Goal: Information Seeking & Learning: Learn about a topic

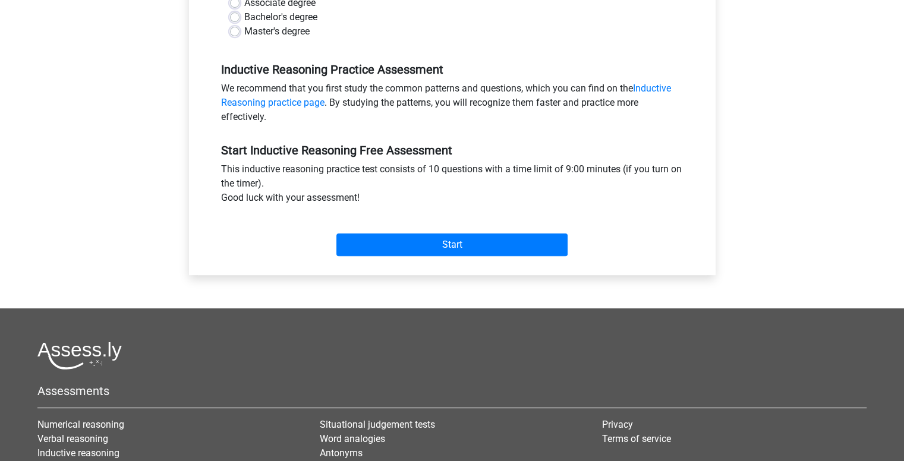
scroll to position [297, 0]
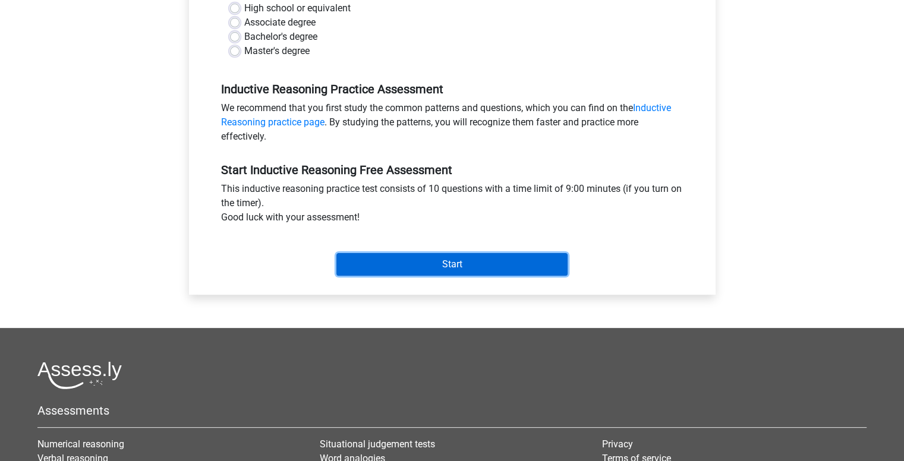
click at [485, 267] on input "Start" at bounding box center [451, 264] width 231 height 23
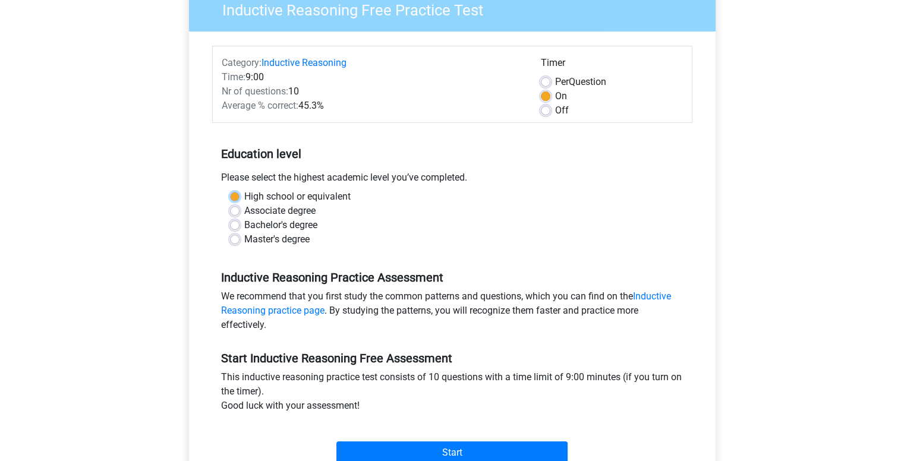
scroll to position [0, 0]
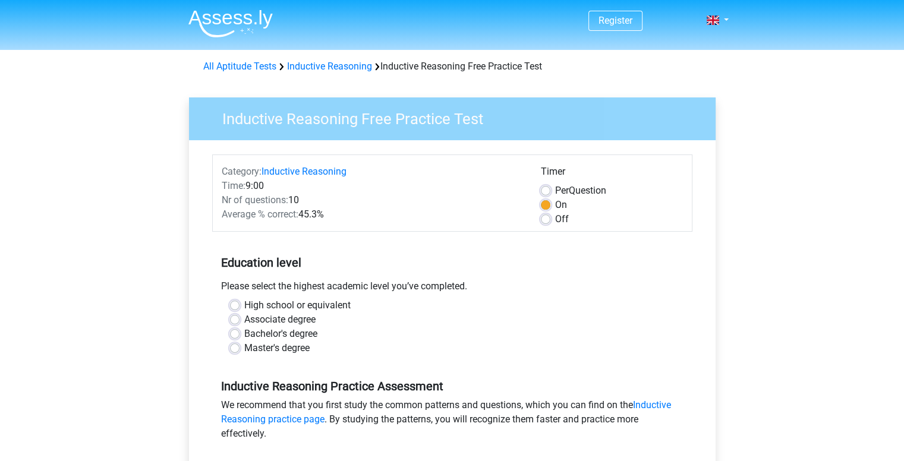
click at [394, 323] on div "Associate degree" at bounding box center [452, 319] width 444 height 14
click at [306, 305] on label "High school or equivalent" at bounding box center [297, 305] width 106 height 14
click at [239, 305] on input "High school or equivalent" at bounding box center [235, 304] width 10 height 12
radio input "true"
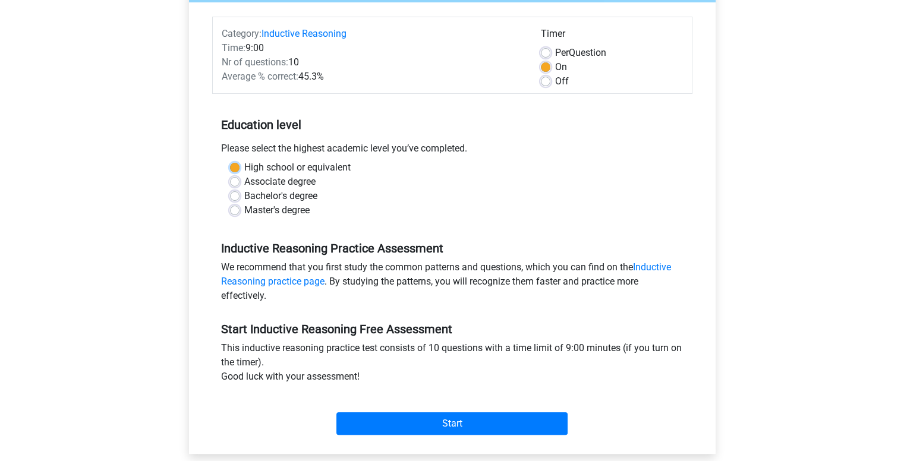
scroll to position [238, 0]
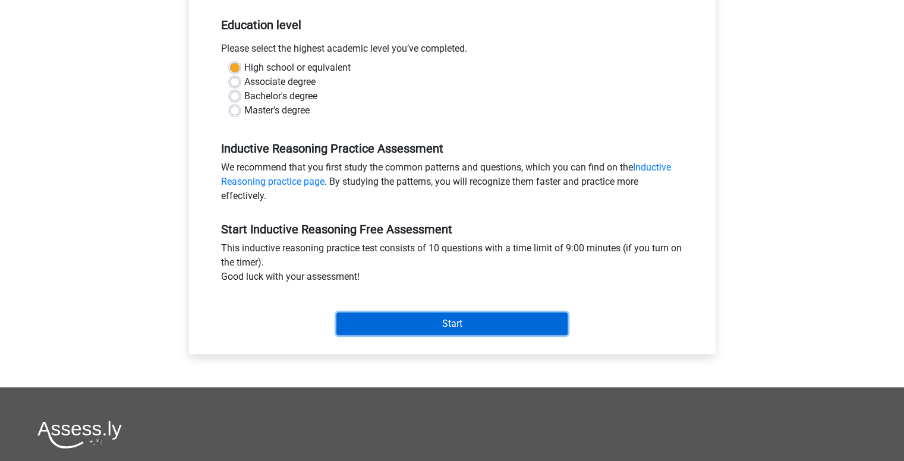
drag, startPoint x: 466, startPoint y: 324, endPoint x: 472, endPoint y: 324, distance: 6.0
click at [470, 323] on input "Start" at bounding box center [451, 323] width 231 height 23
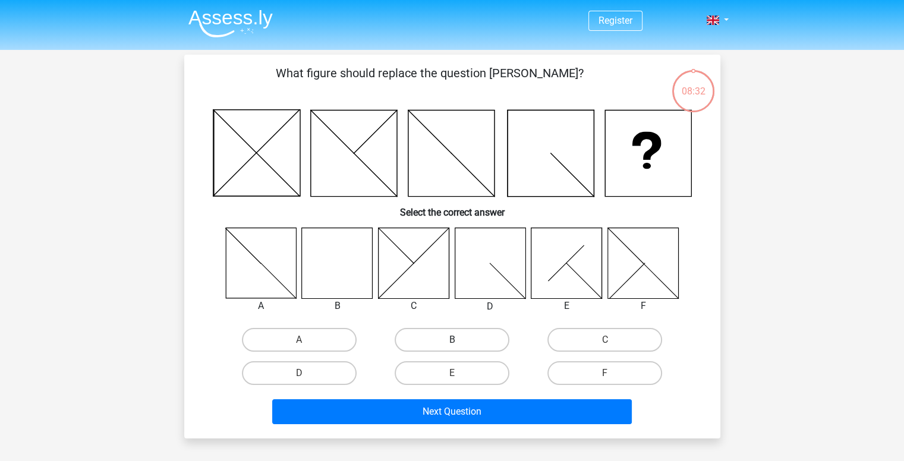
click at [472, 338] on label "B" at bounding box center [451, 340] width 115 height 24
click at [459, 340] on input "B" at bounding box center [455, 344] width 8 height 8
radio input "true"
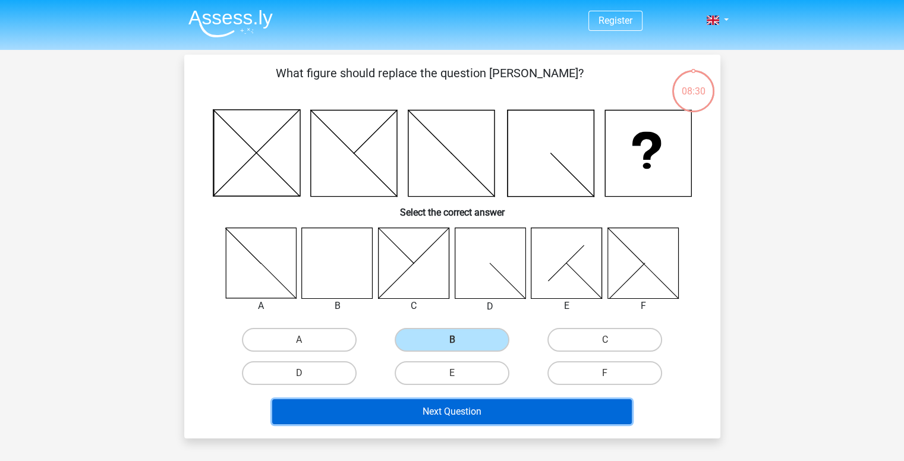
click at [502, 408] on button "Next Question" at bounding box center [451, 411] width 359 height 25
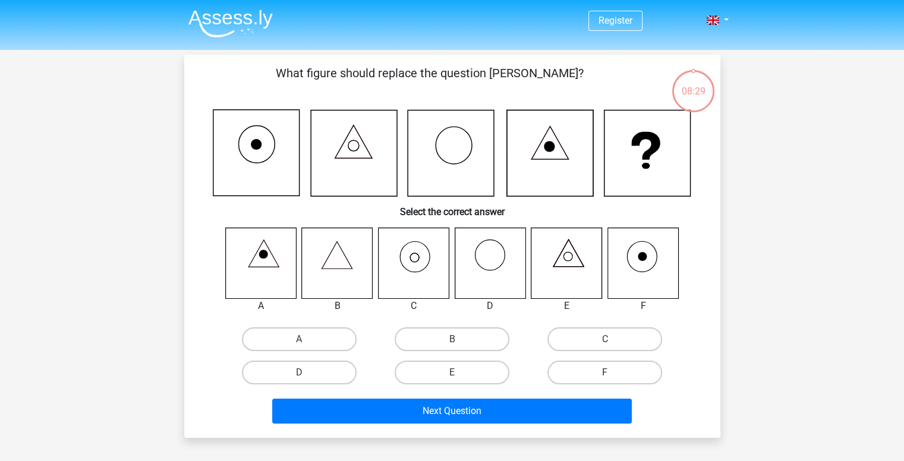
scroll to position [55, 0]
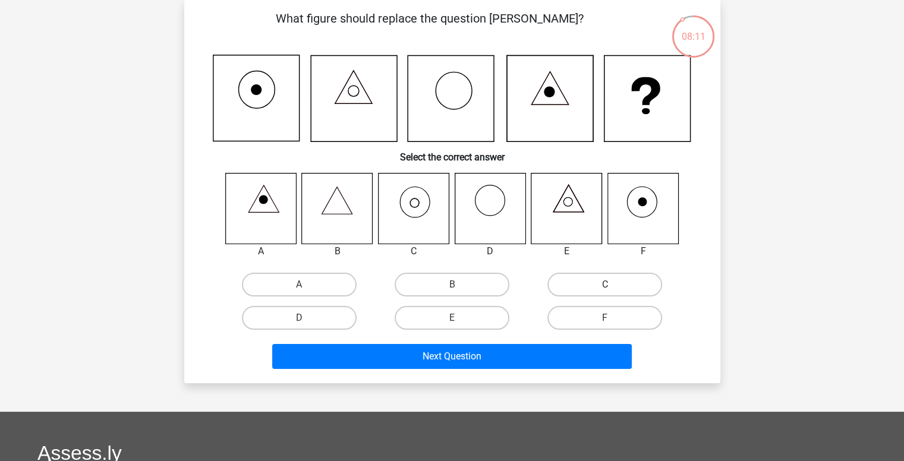
click at [571, 281] on label "C" at bounding box center [604, 285] width 115 height 24
click at [605, 285] on input "C" at bounding box center [609, 289] width 8 height 8
radio input "true"
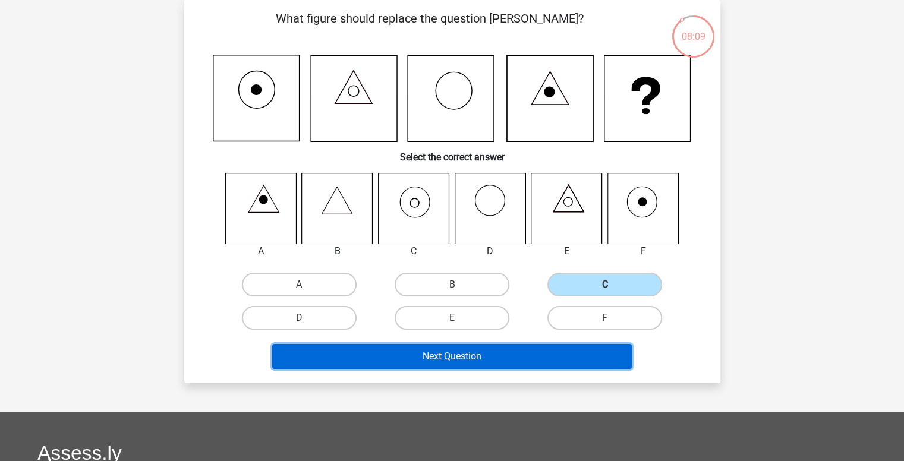
click at [510, 359] on button "Next Question" at bounding box center [451, 356] width 359 height 25
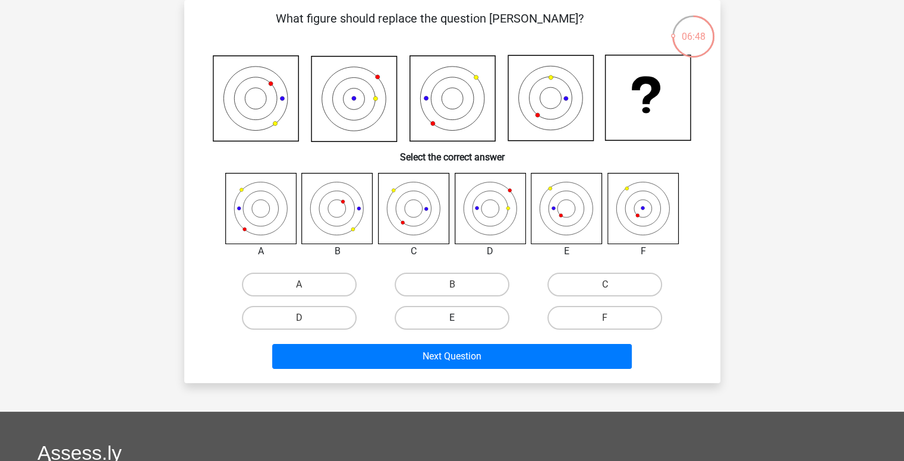
click at [465, 319] on label "E" at bounding box center [451, 318] width 115 height 24
click at [459, 319] on input "E" at bounding box center [455, 322] width 8 height 8
radio input "true"
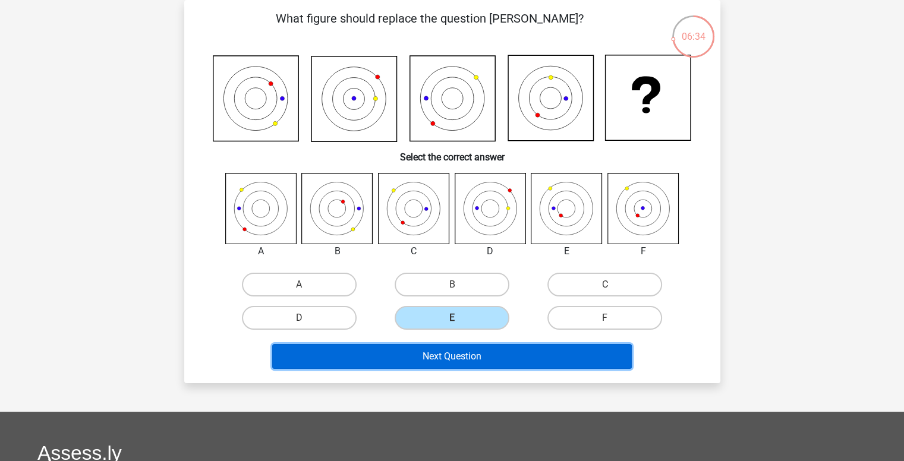
click at [482, 358] on button "Next Question" at bounding box center [451, 356] width 359 height 25
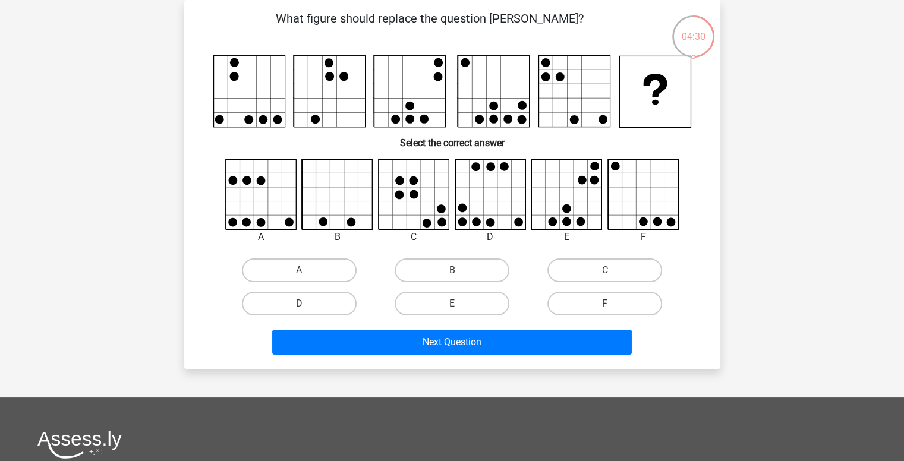
click at [619, 184] on icon at bounding box center [643, 194] width 71 height 71
click at [599, 305] on label "F" at bounding box center [604, 304] width 115 height 24
click at [605, 305] on input "F" at bounding box center [609, 308] width 8 height 8
radio input "true"
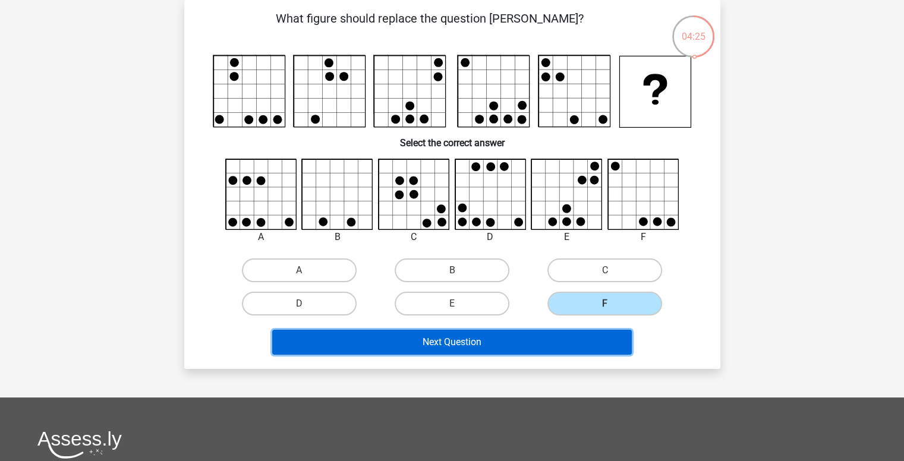
click at [539, 338] on button "Next Question" at bounding box center [451, 342] width 359 height 25
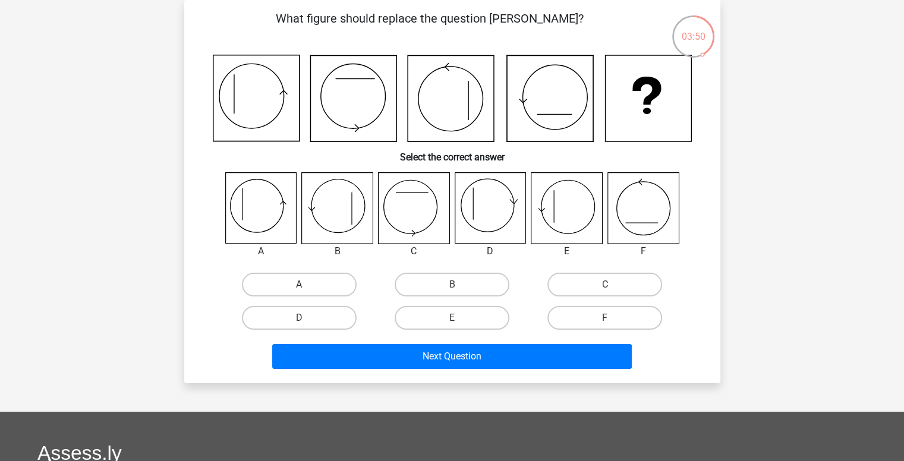
click at [293, 285] on label "A" at bounding box center [299, 285] width 115 height 24
click at [299, 285] on input "A" at bounding box center [303, 289] width 8 height 8
radio input "true"
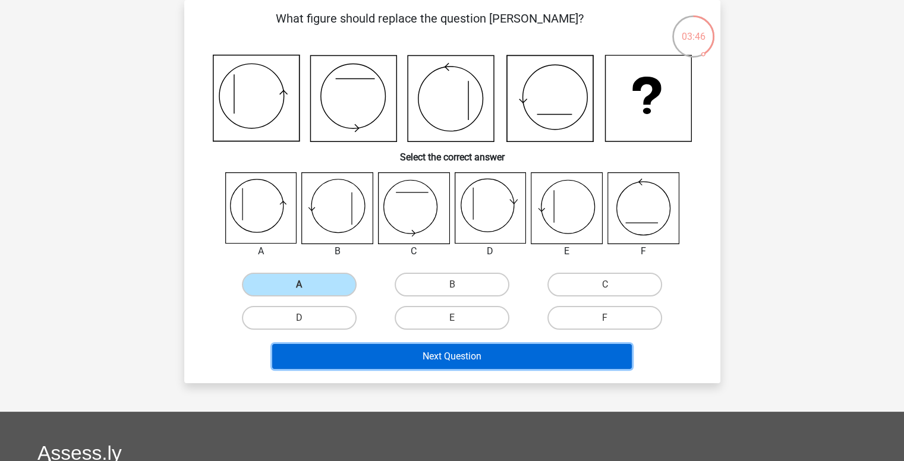
click at [372, 353] on button "Next Question" at bounding box center [451, 356] width 359 height 25
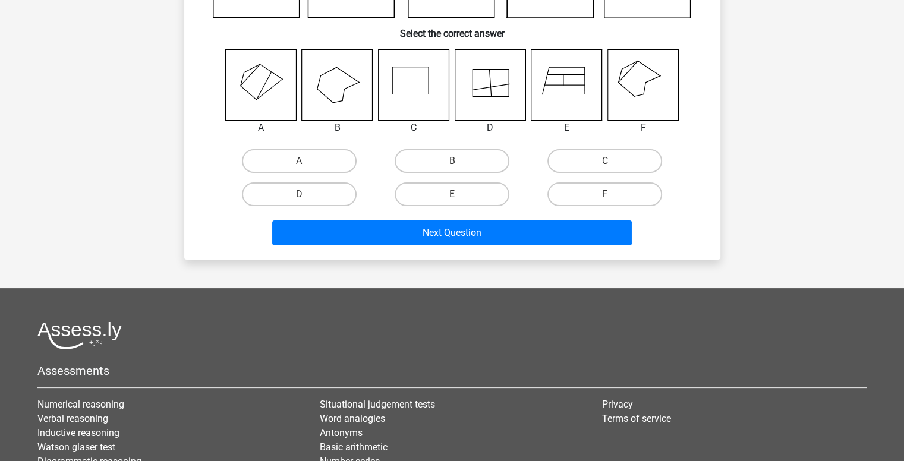
scroll to position [0, 0]
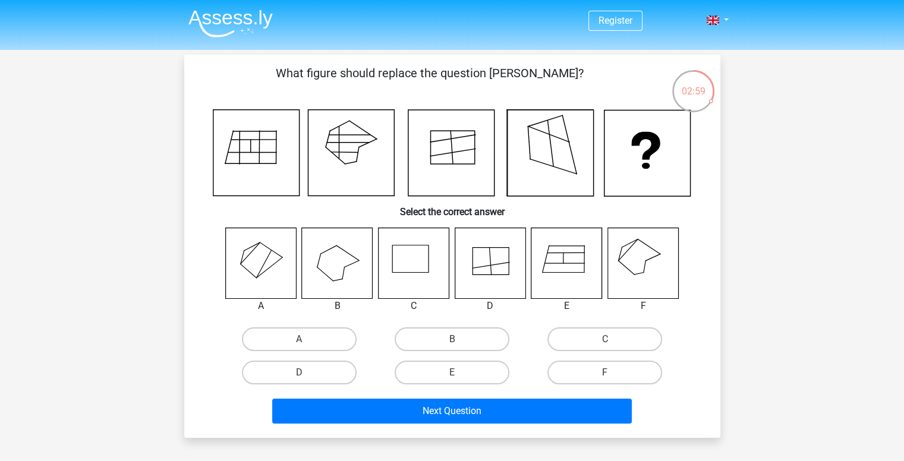
click at [551, 250] on icon at bounding box center [566, 263] width 71 height 71
click at [464, 368] on label "E" at bounding box center [451, 373] width 115 height 24
click at [459, 372] on input "E" at bounding box center [455, 376] width 8 height 8
radio input "true"
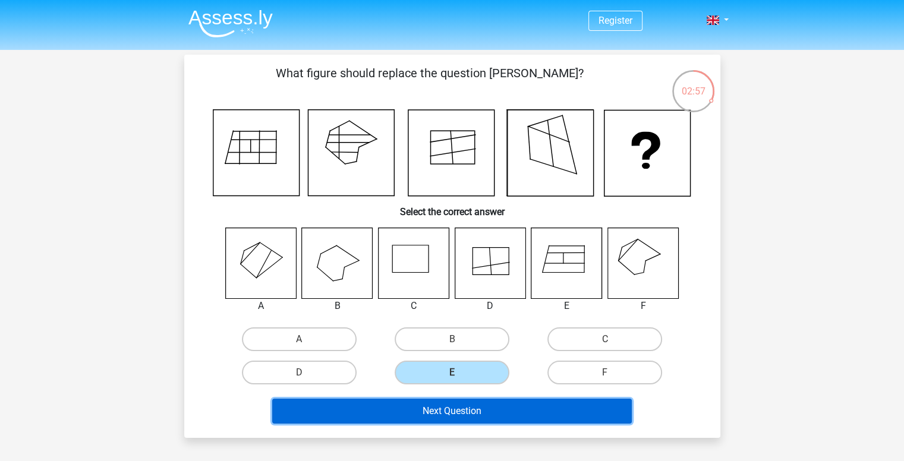
click at [473, 399] on button "Next Question" at bounding box center [451, 411] width 359 height 25
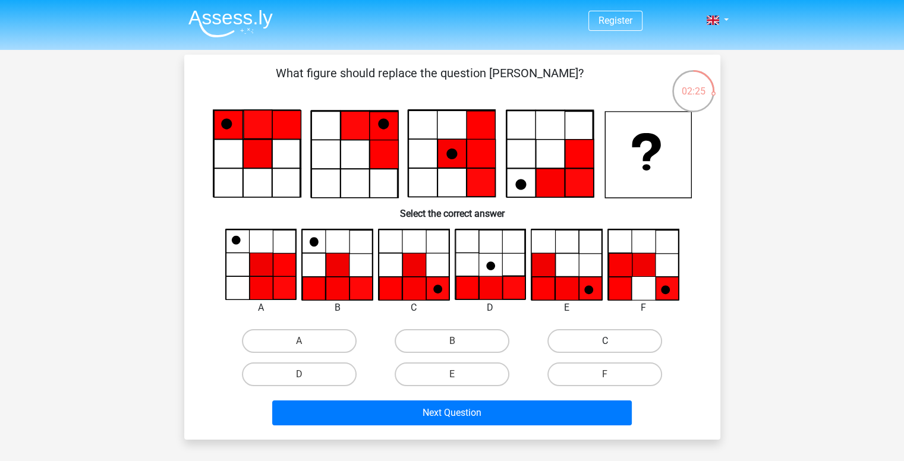
click at [570, 337] on label "C" at bounding box center [604, 341] width 115 height 24
click at [605, 341] on input "C" at bounding box center [609, 345] width 8 height 8
radio input "true"
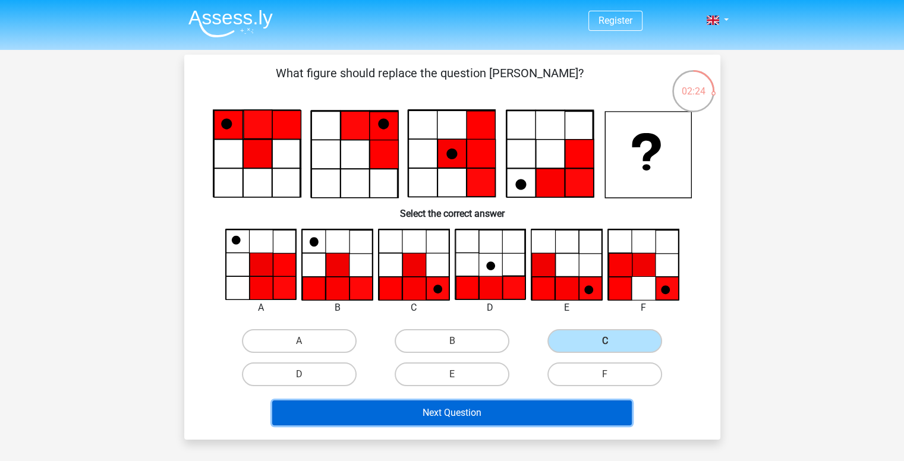
click at [520, 413] on button "Next Question" at bounding box center [451, 412] width 359 height 25
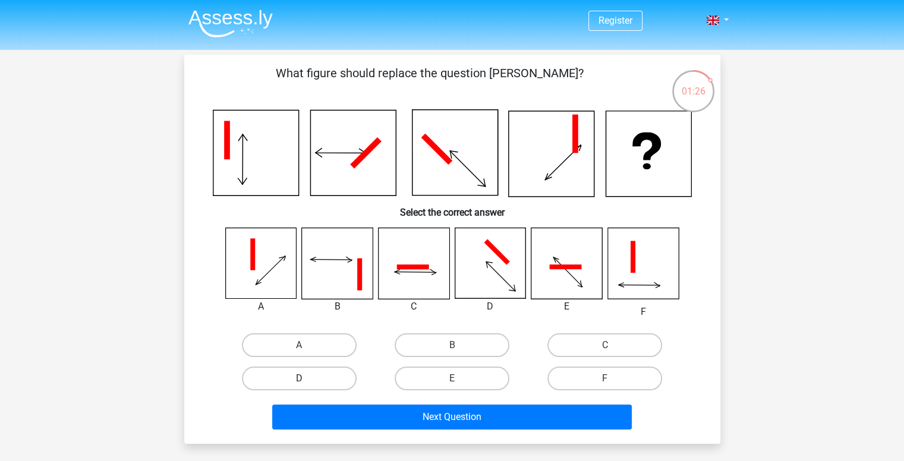
click at [315, 381] on label "D" at bounding box center [299, 379] width 115 height 24
click at [307, 381] on input "D" at bounding box center [303, 382] width 8 height 8
radio input "true"
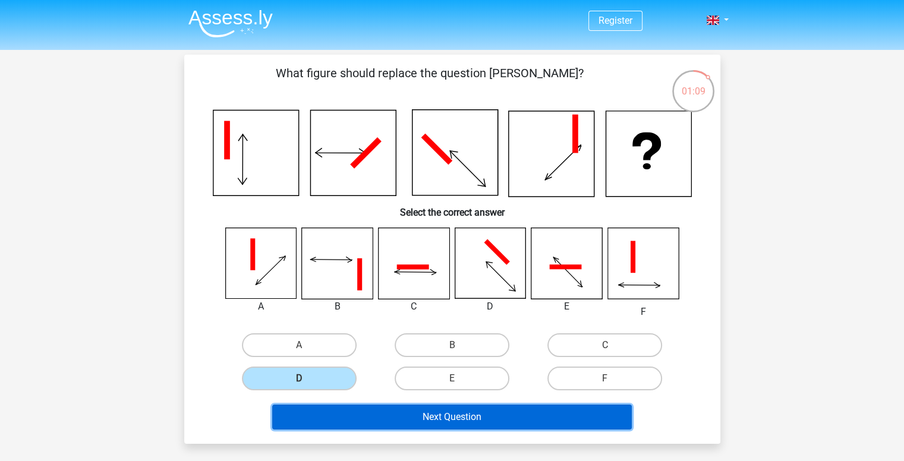
click at [437, 413] on button "Next Question" at bounding box center [451, 417] width 359 height 25
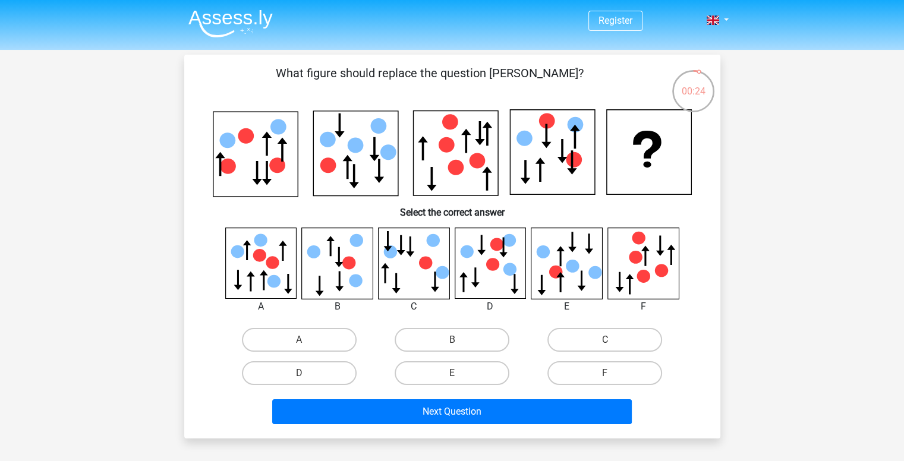
click at [457, 340] on input "B" at bounding box center [455, 344] width 8 height 8
radio input "true"
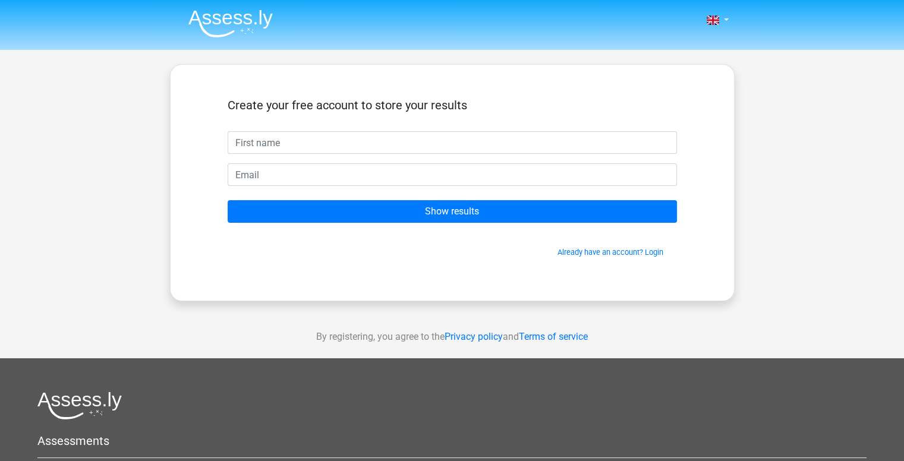
click at [343, 143] on input "text" at bounding box center [452, 142] width 449 height 23
type input "[PERSON_NAME]"
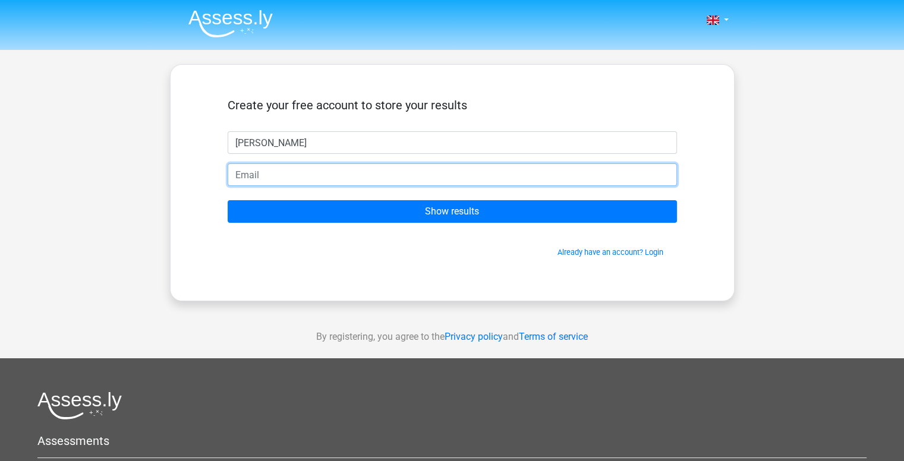
click at [280, 171] on input "email" at bounding box center [452, 174] width 449 height 23
type input "[PERSON_NAME][EMAIL_ADDRESS][DOMAIN_NAME]"
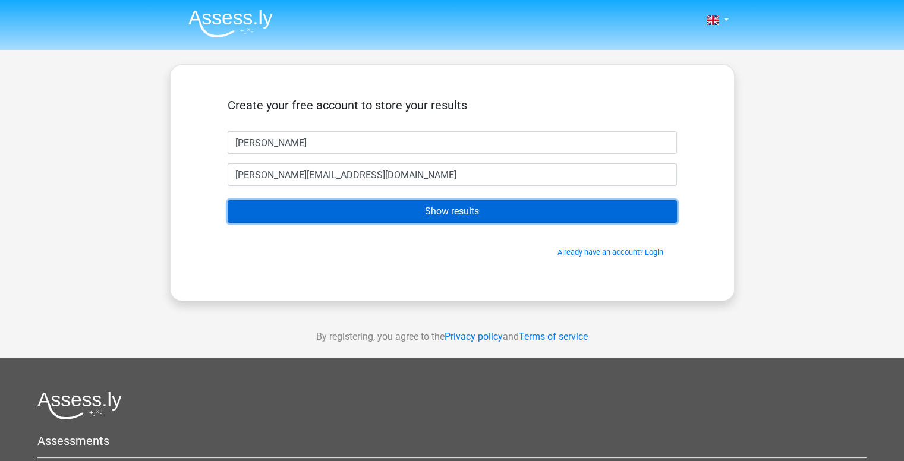
click at [387, 207] on input "Show results" at bounding box center [452, 211] width 449 height 23
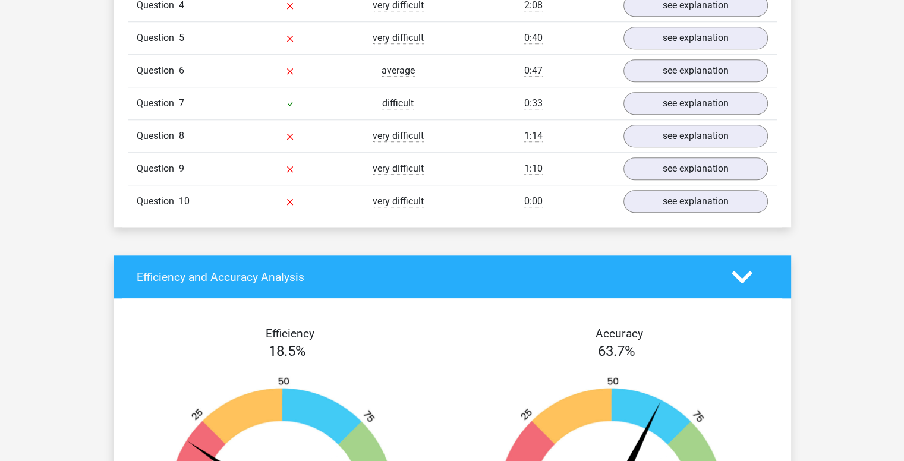
scroll to position [1188, 0]
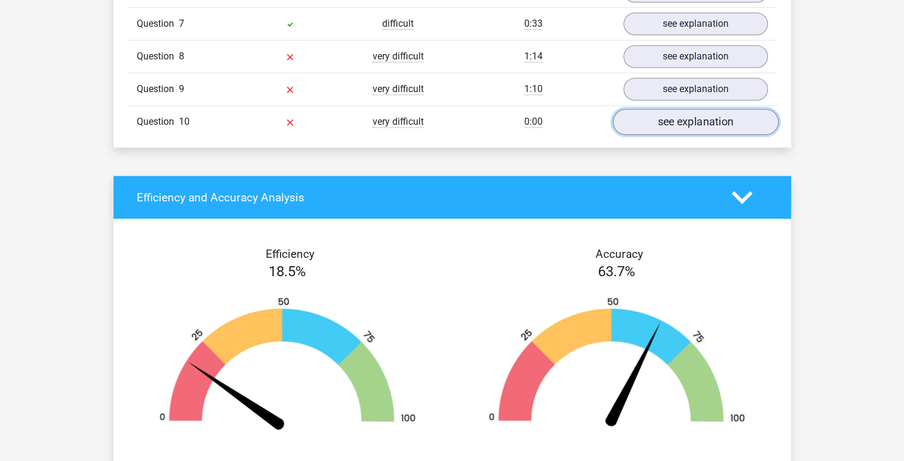
click at [675, 109] on link "see explanation" at bounding box center [695, 122] width 166 height 26
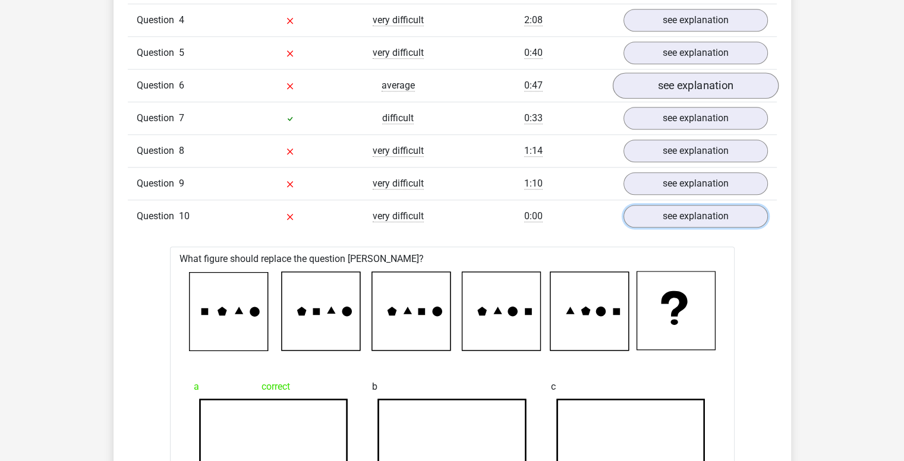
scroll to position [1010, 0]
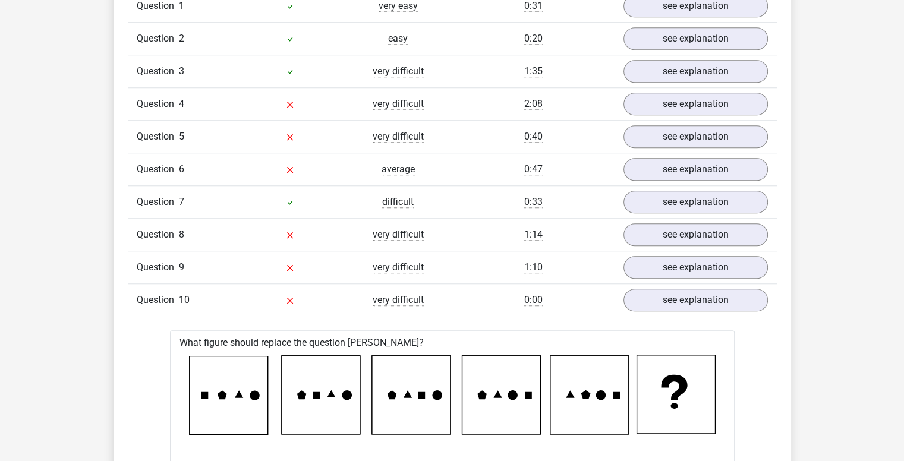
click at [676, 312] on div "Question 10 very difficult 0:00 see explanation" at bounding box center [452, 299] width 649 height 33
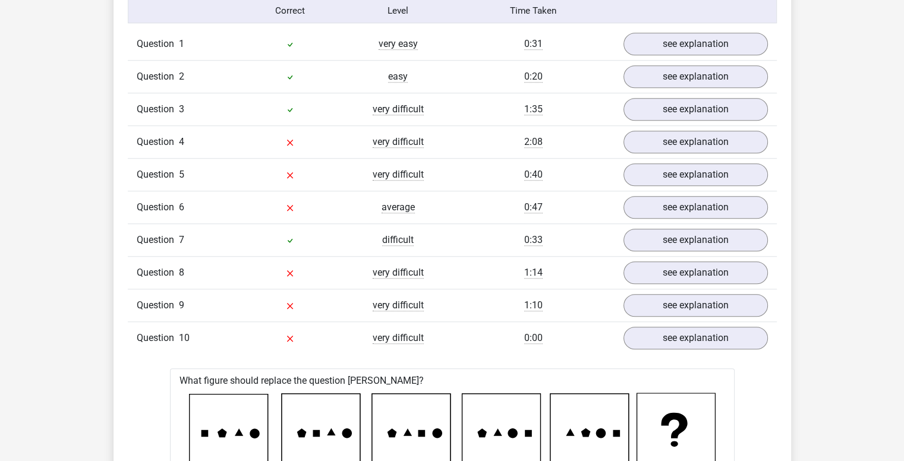
scroll to position [1069, 0]
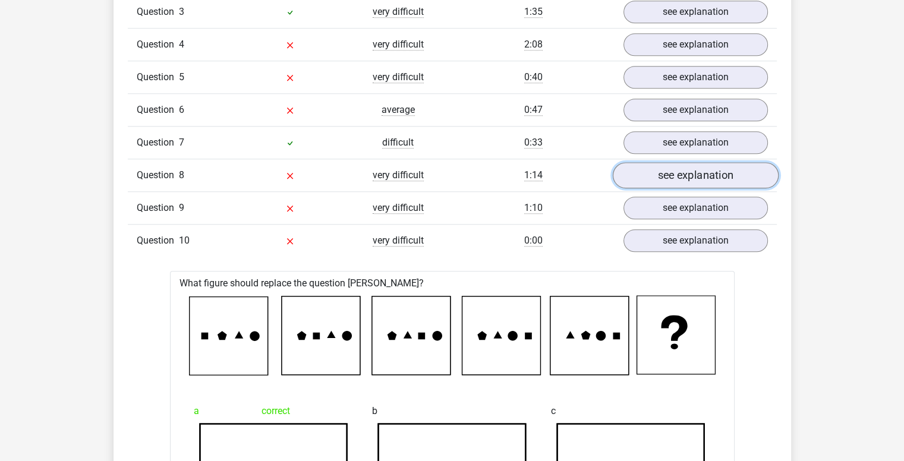
click at [679, 176] on link "see explanation" at bounding box center [695, 175] width 166 height 26
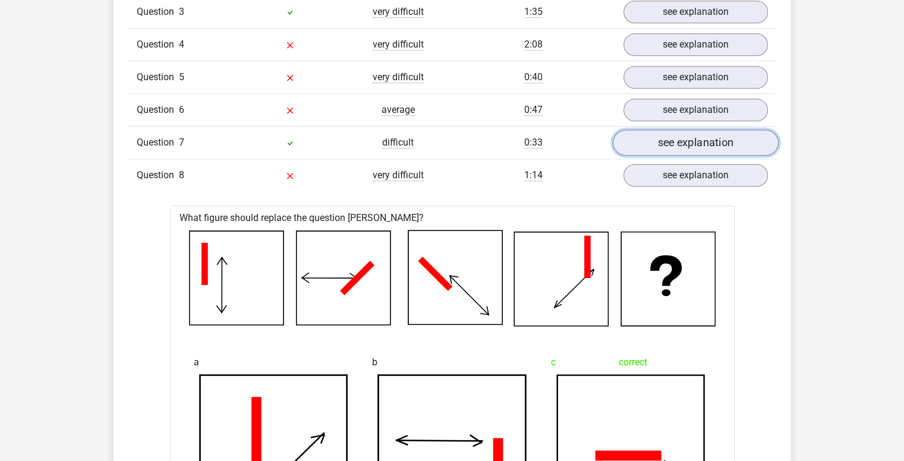
click at [646, 141] on link "see explanation" at bounding box center [695, 143] width 166 height 26
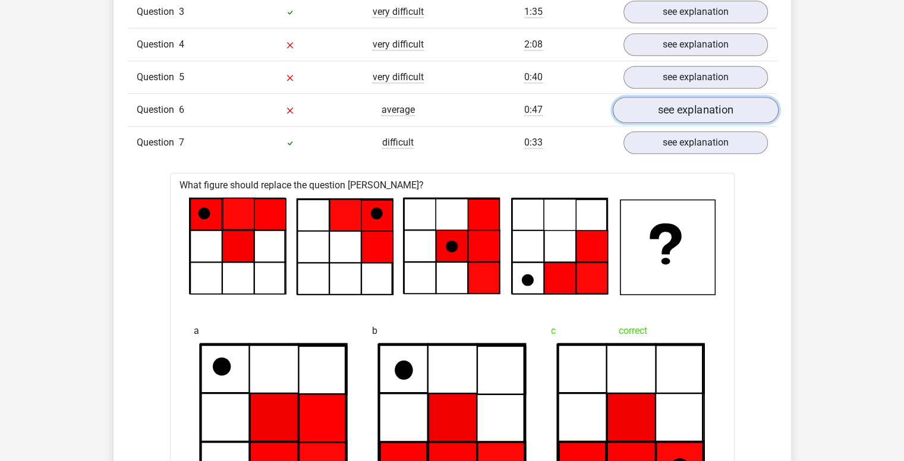
click at [640, 108] on link "see explanation" at bounding box center [695, 110] width 166 height 26
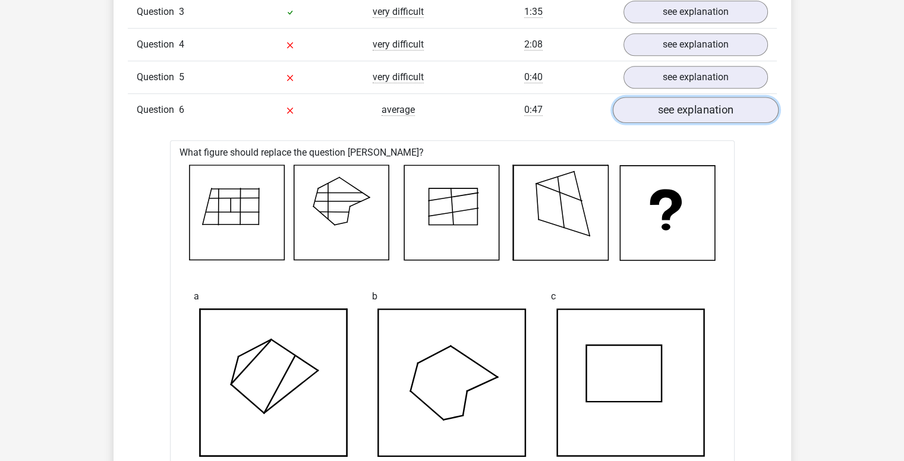
click at [650, 106] on link "see explanation" at bounding box center [695, 110] width 166 height 26
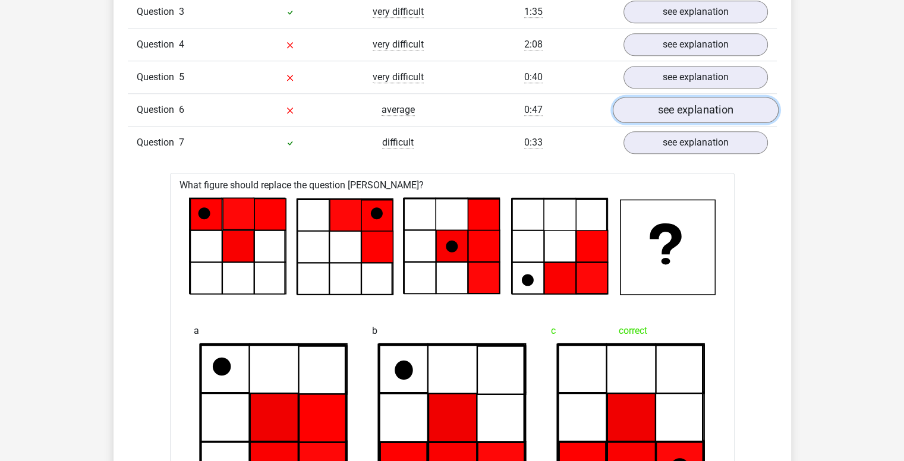
click at [650, 106] on link "see explanation" at bounding box center [695, 110] width 166 height 26
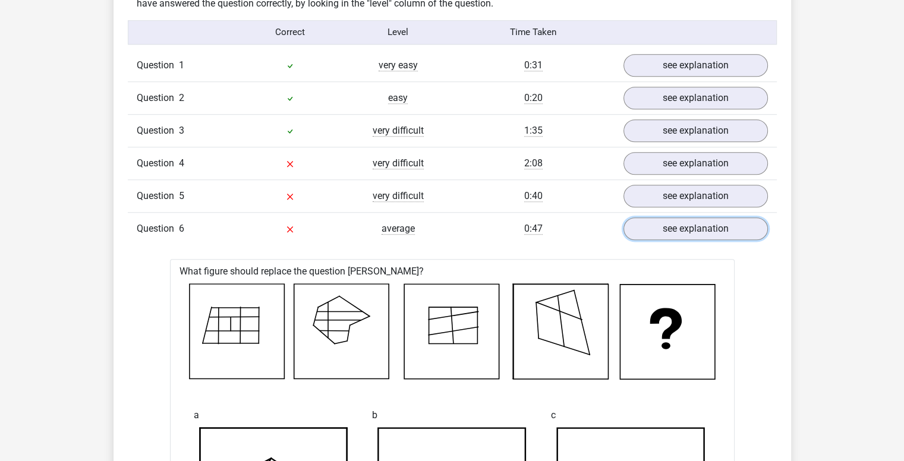
scroll to position [891, 0]
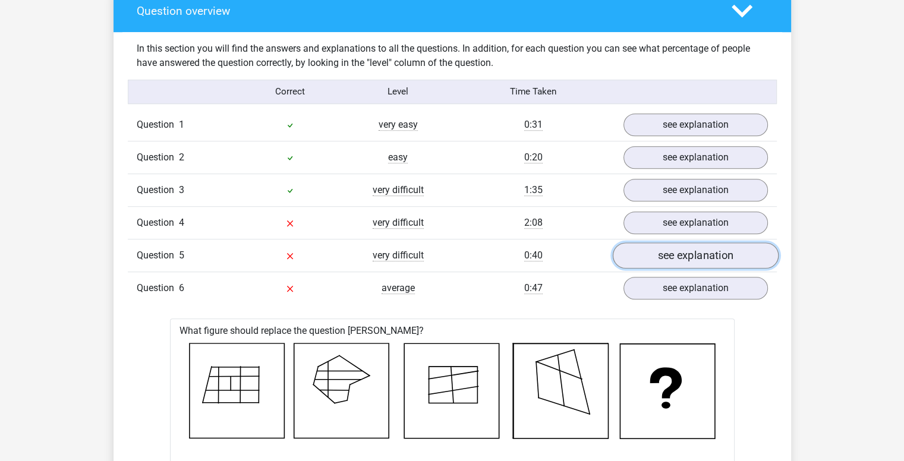
click at [713, 252] on link "see explanation" at bounding box center [695, 255] width 166 height 26
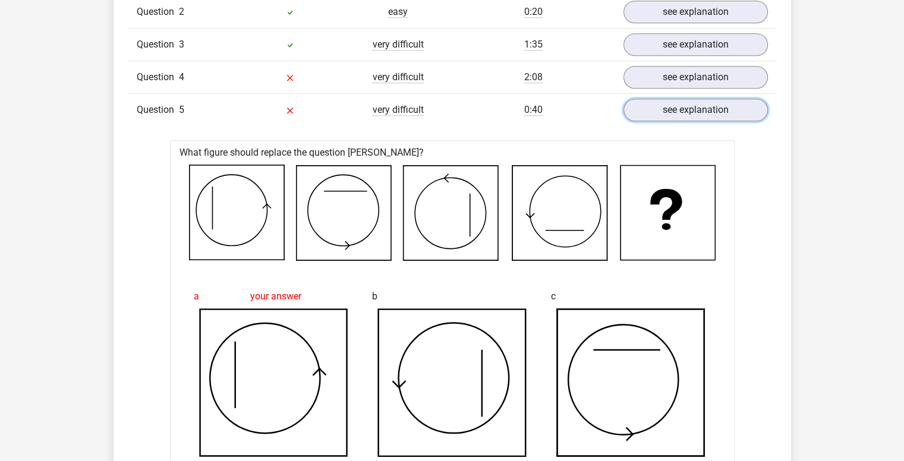
scroll to position [950, 0]
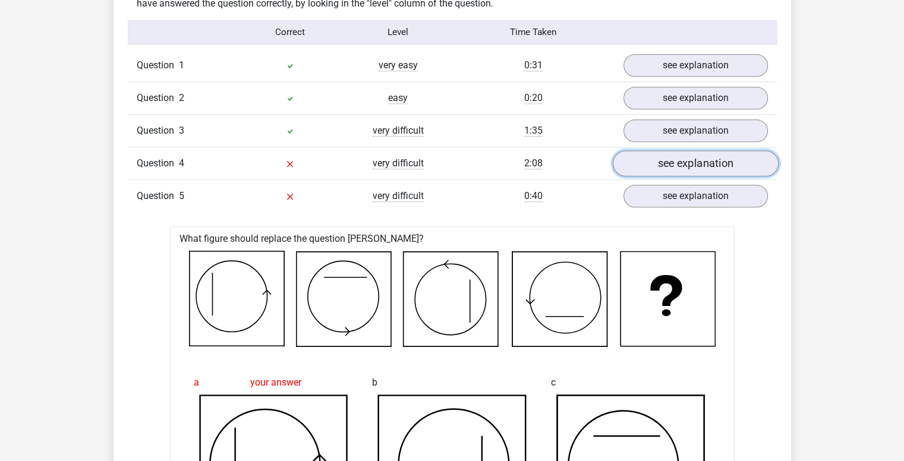
click at [676, 160] on link "see explanation" at bounding box center [695, 163] width 166 height 26
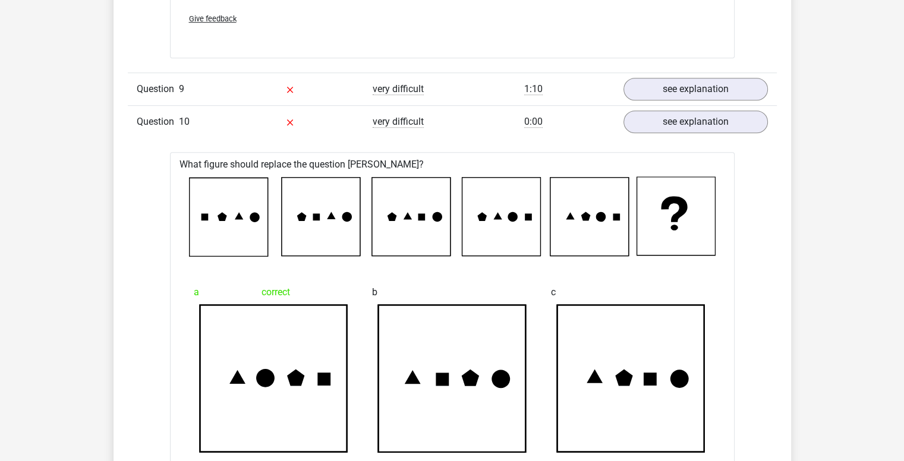
scroll to position [5287, 0]
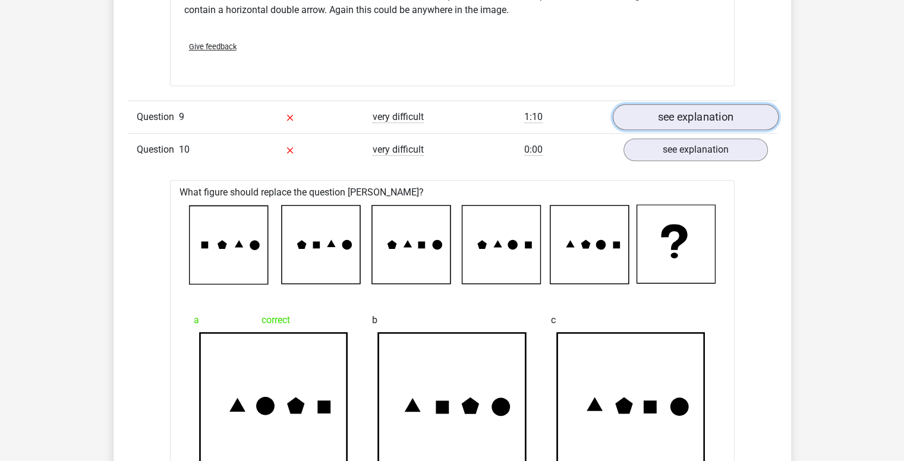
click at [653, 116] on link "see explanation" at bounding box center [695, 117] width 166 height 26
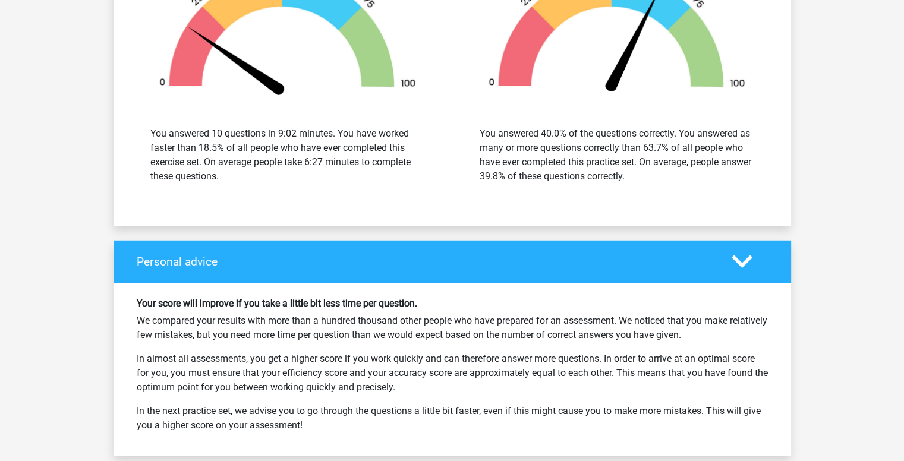
scroll to position [7841, 0]
